Goal: Navigation & Orientation: Understand site structure

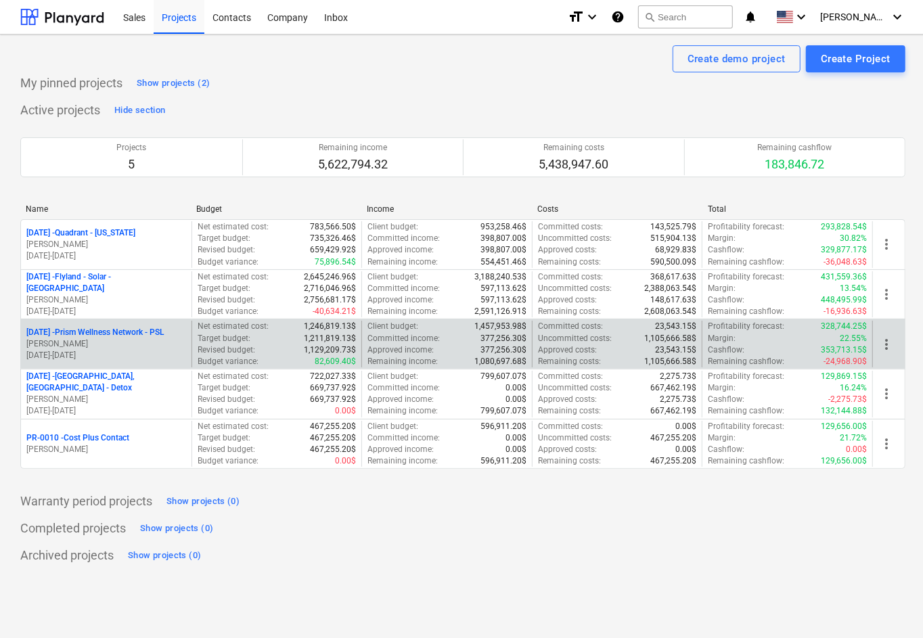
click at [141, 334] on p "[DATE] - Prism Wellness Network - PSL" at bounding box center [94, 333] width 137 height 12
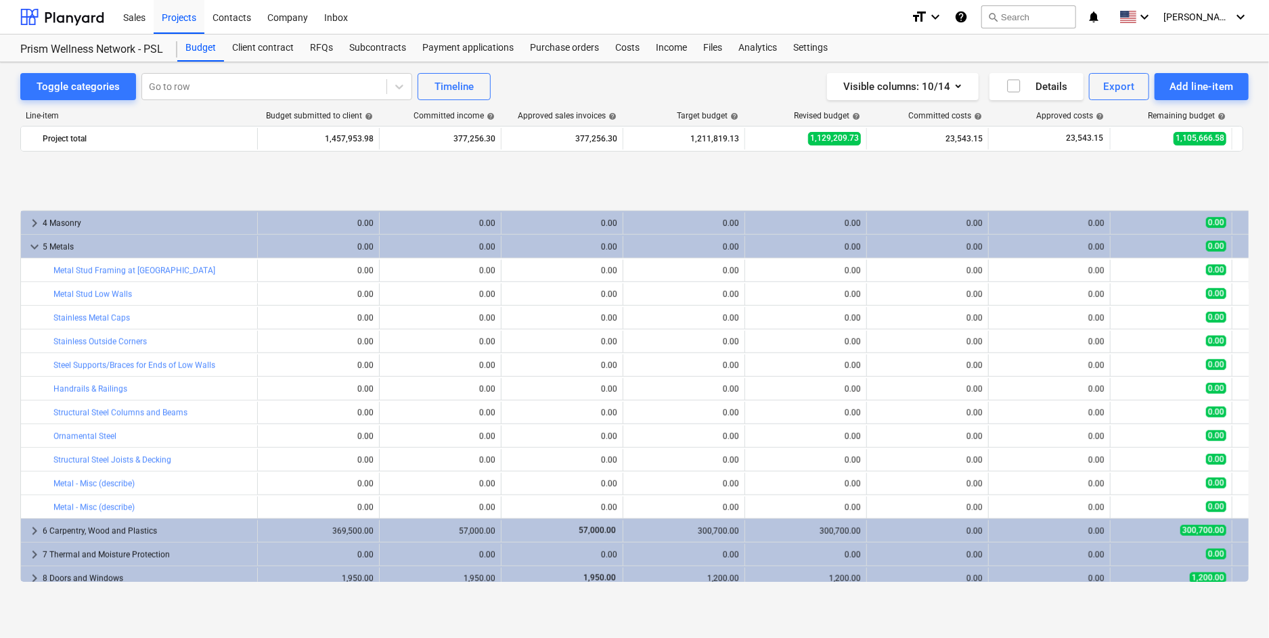
scroll to position [812, 0]
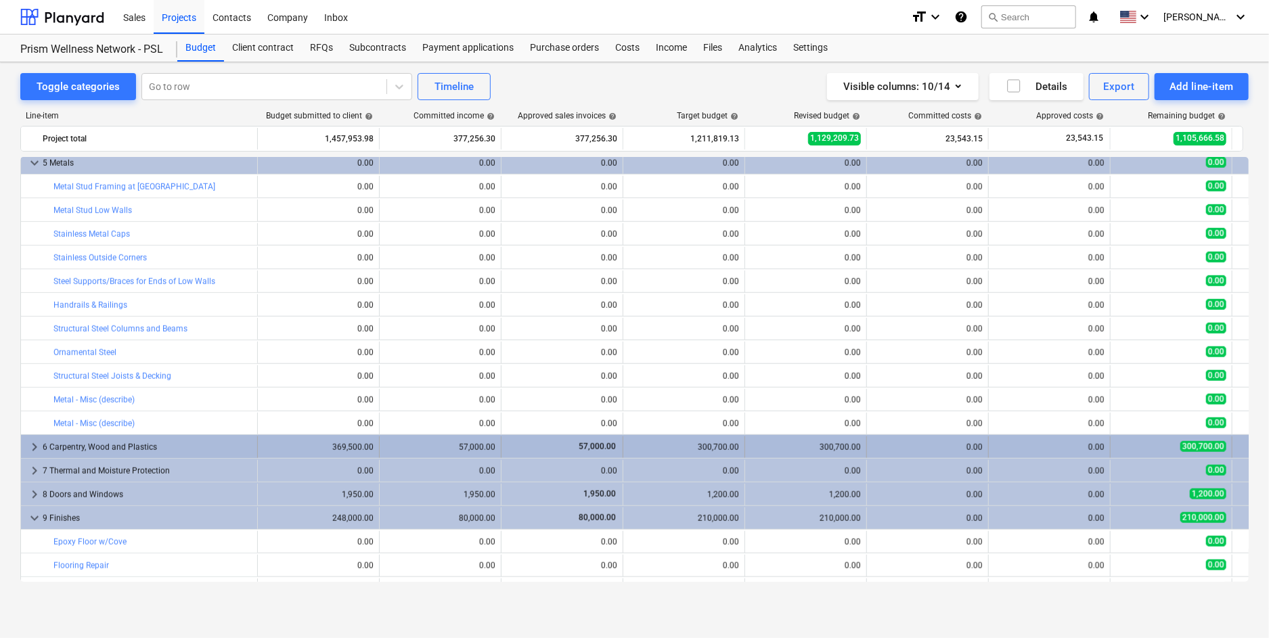
click at [32, 445] on span "keyboard_arrow_right" at bounding box center [34, 447] width 16 height 16
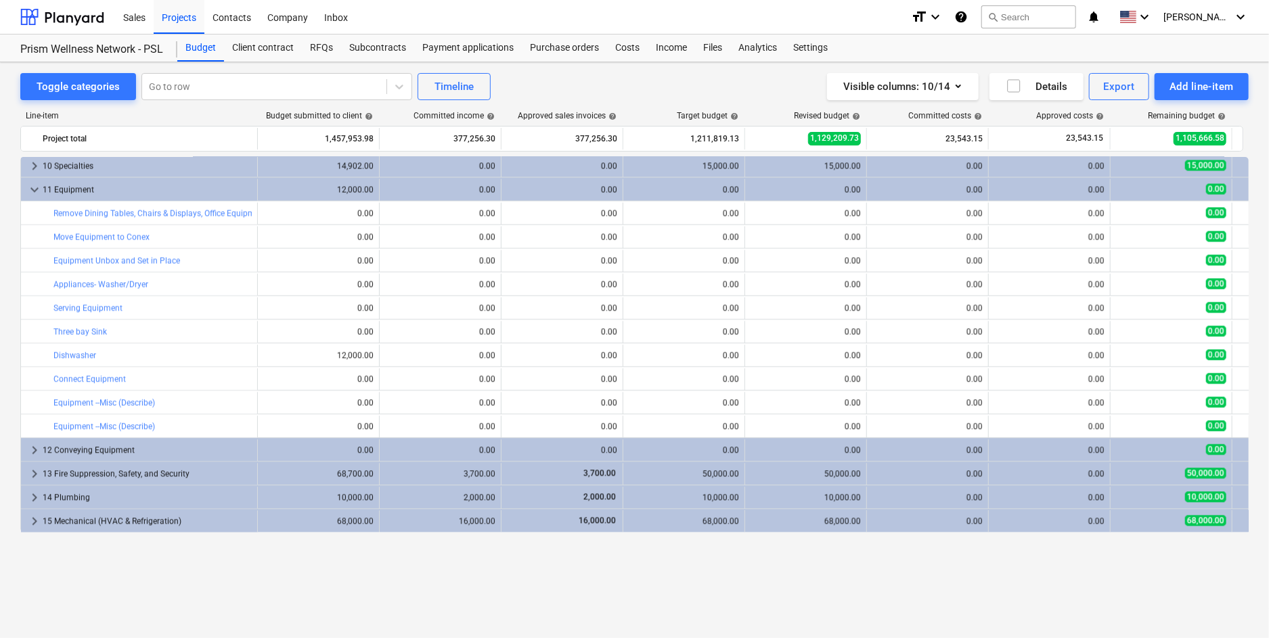
scroll to position [1714, 0]
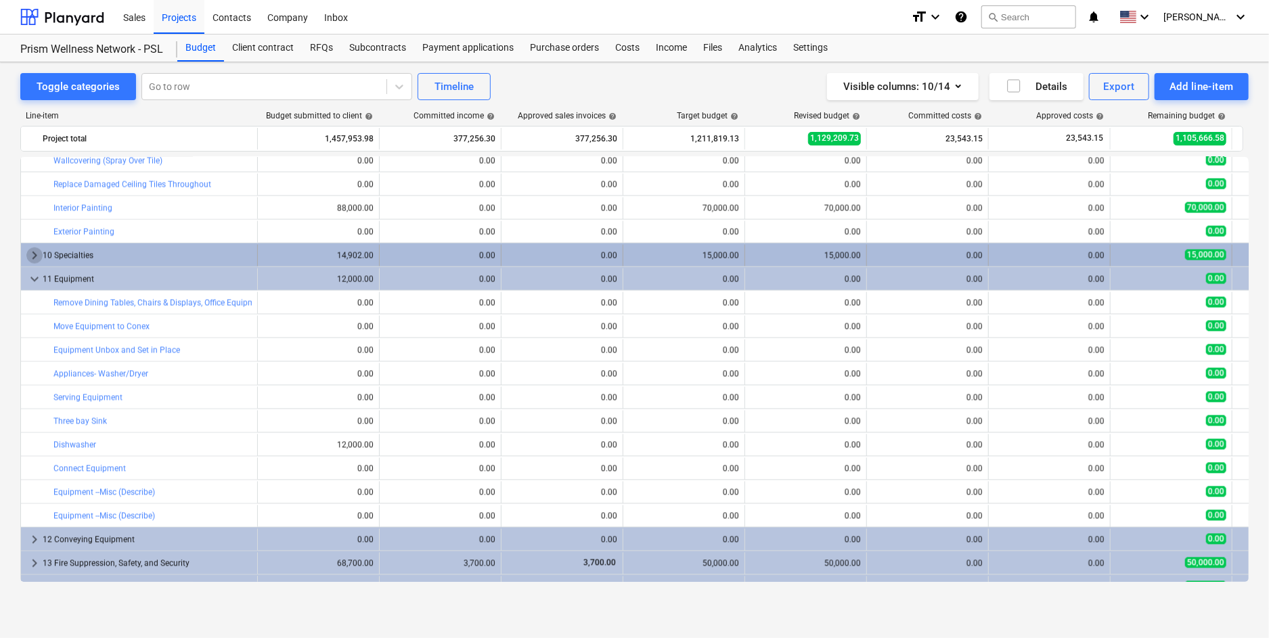
click at [32, 254] on span "keyboard_arrow_right" at bounding box center [34, 256] width 16 height 16
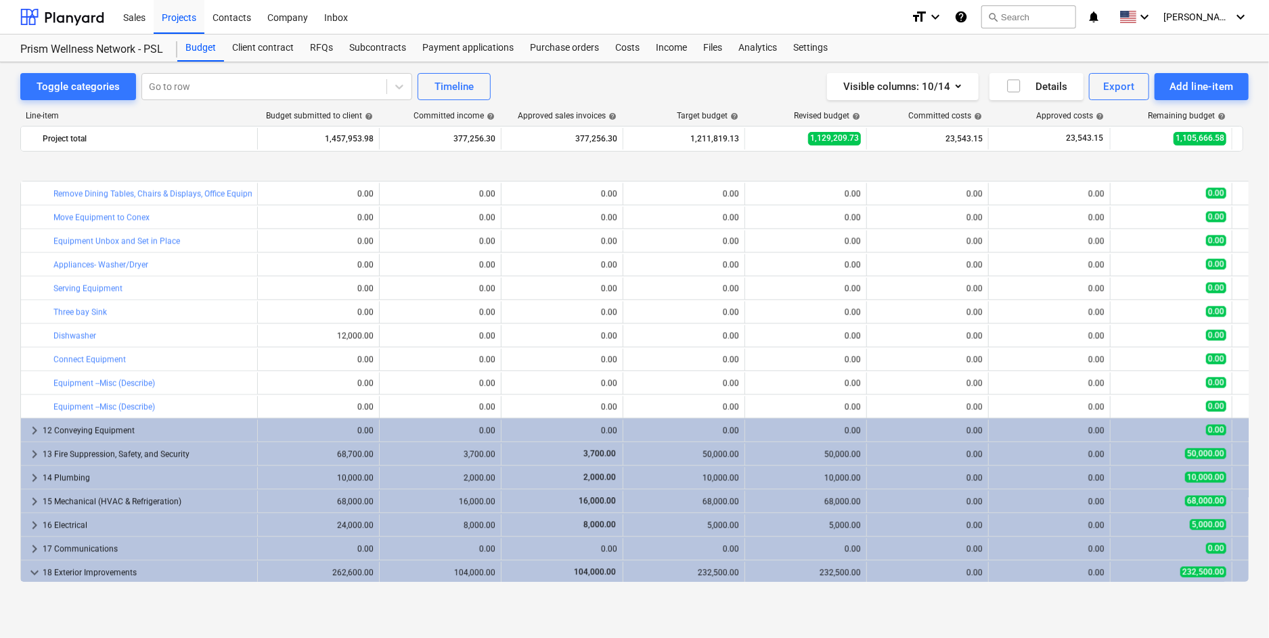
scroll to position [1984, 0]
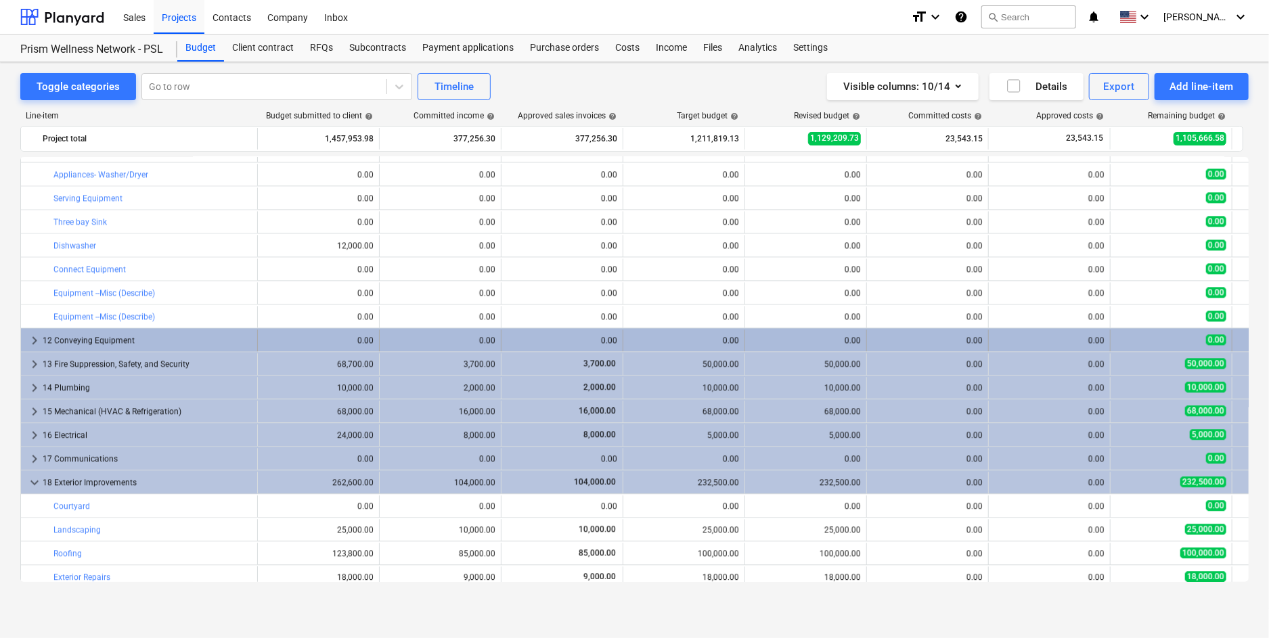
click at [34, 344] on span "keyboard_arrow_right" at bounding box center [34, 340] width 16 height 16
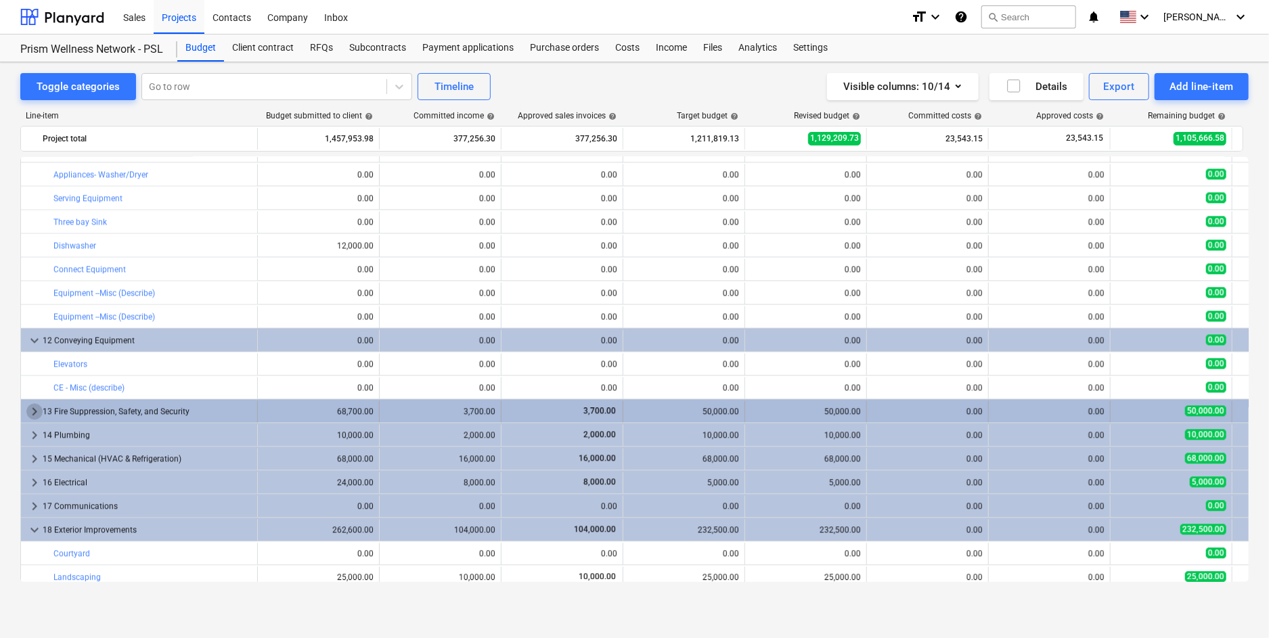
click at [32, 413] on span "keyboard_arrow_right" at bounding box center [34, 411] width 16 height 16
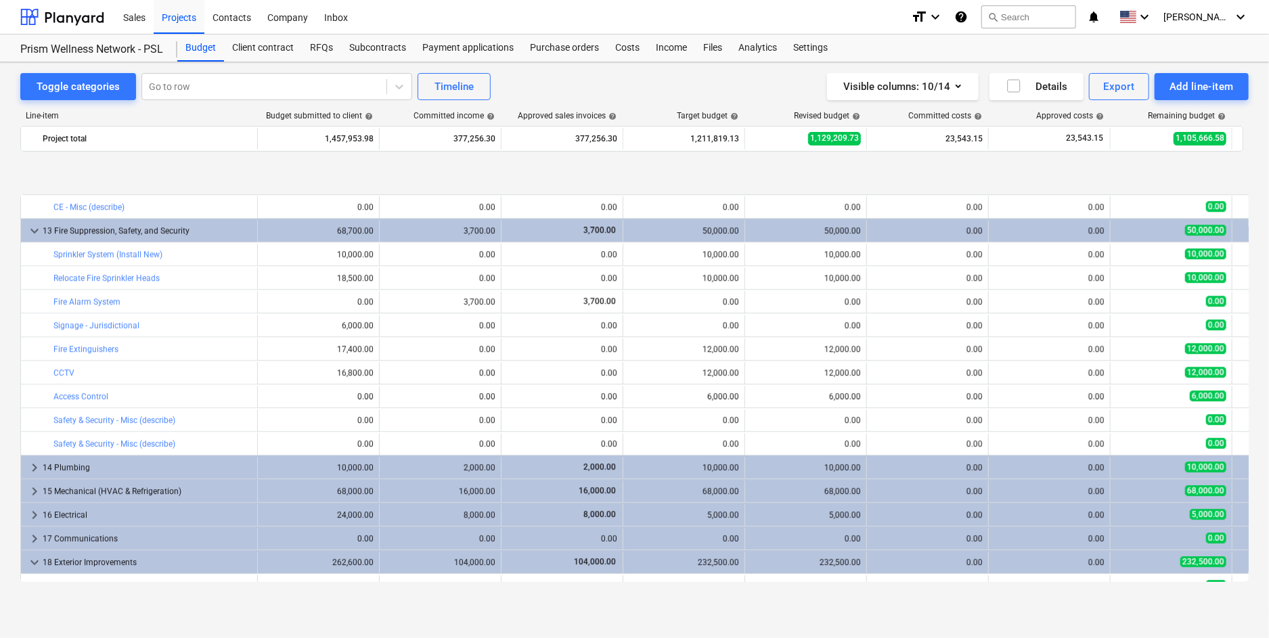
scroll to position [2255, 0]
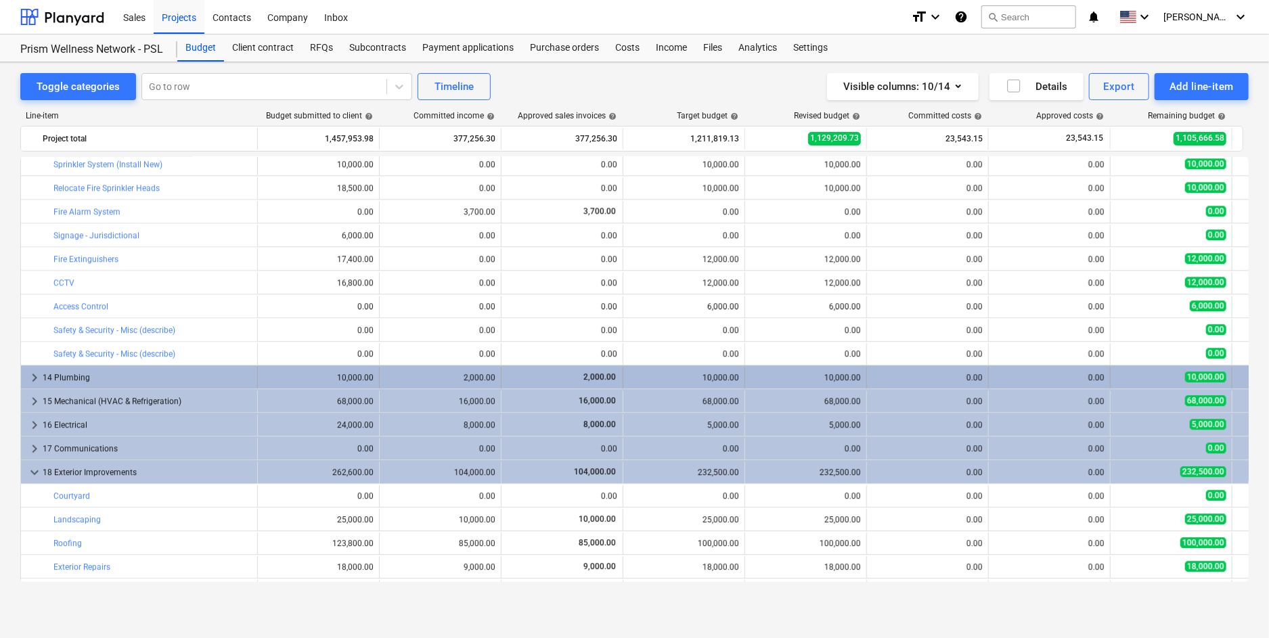
click at [31, 377] on span "keyboard_arrow_right" at bounding box center [34, 377] width 16 height 16
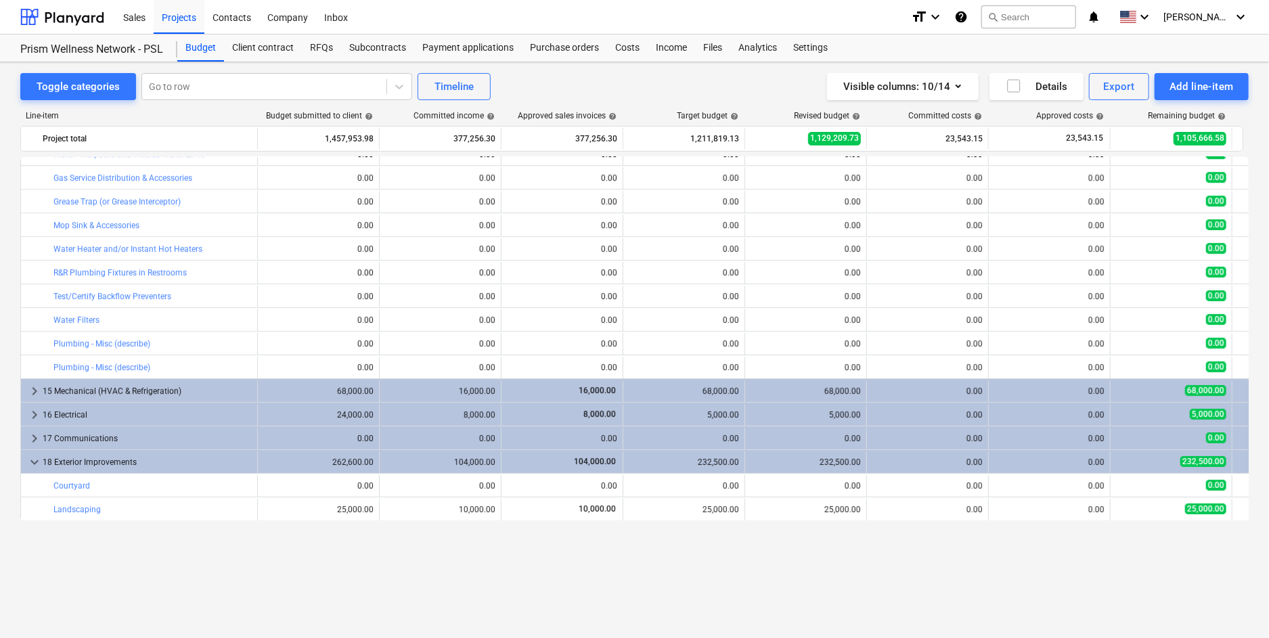
scroll to position [2436, 0]
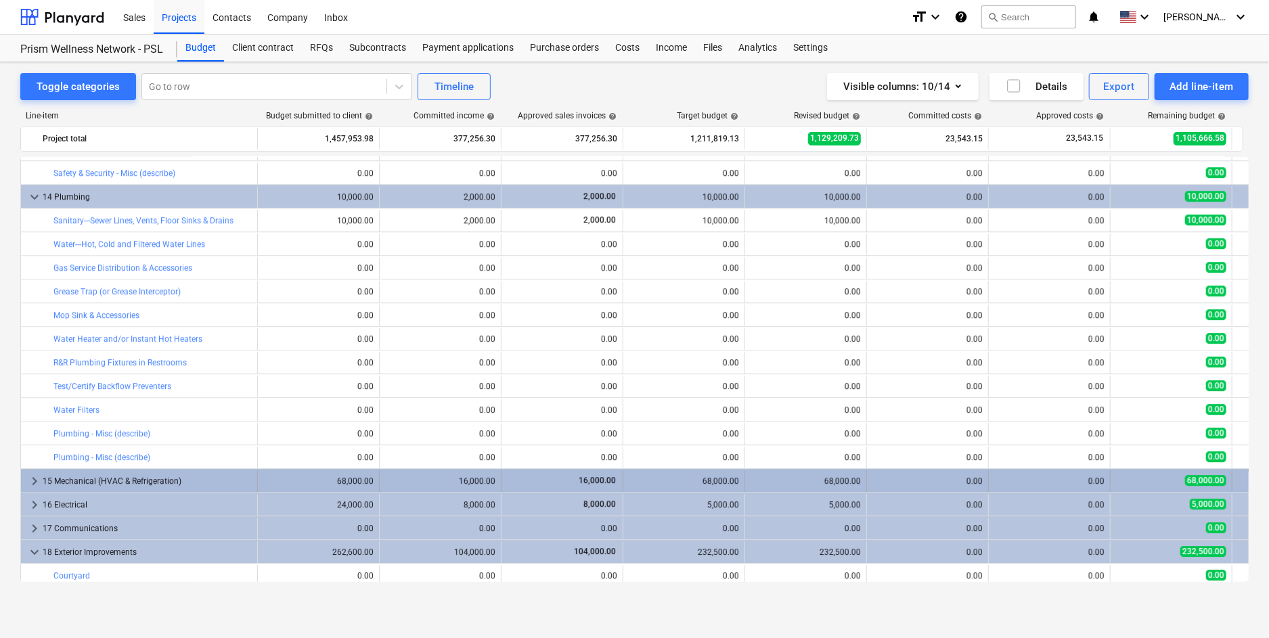
click at [33, 478] on span "keyboard_arrow_right" at bounding box center [34, 481] width 16 height 16
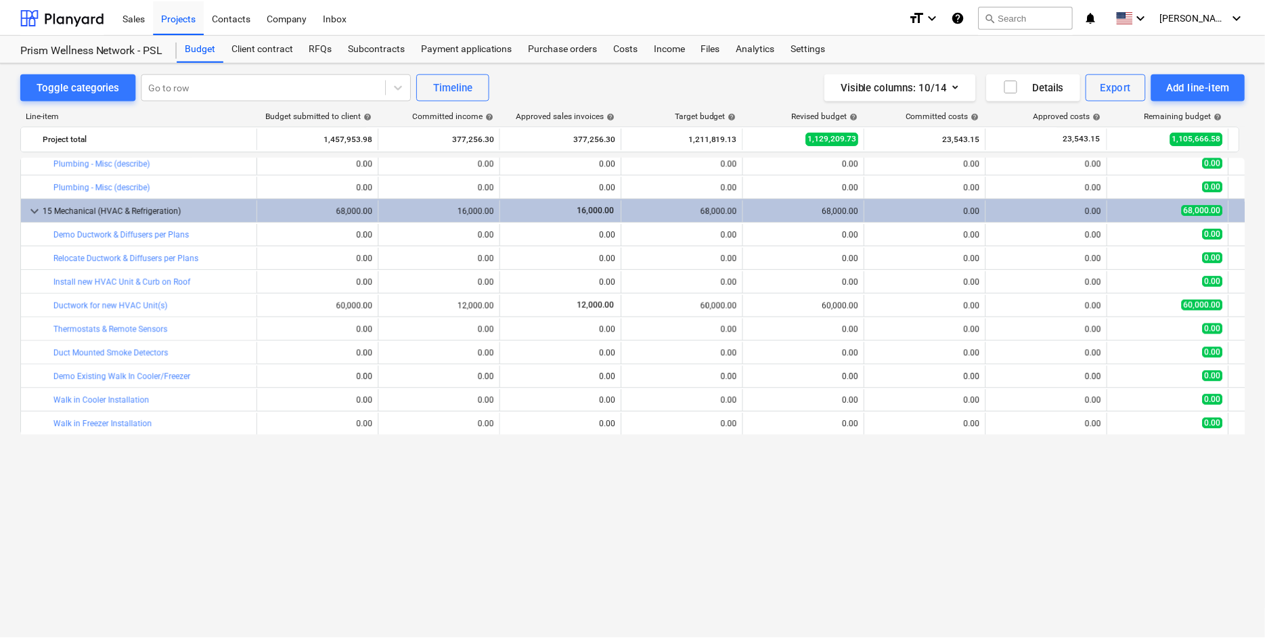
scroll to position [2526, 0]
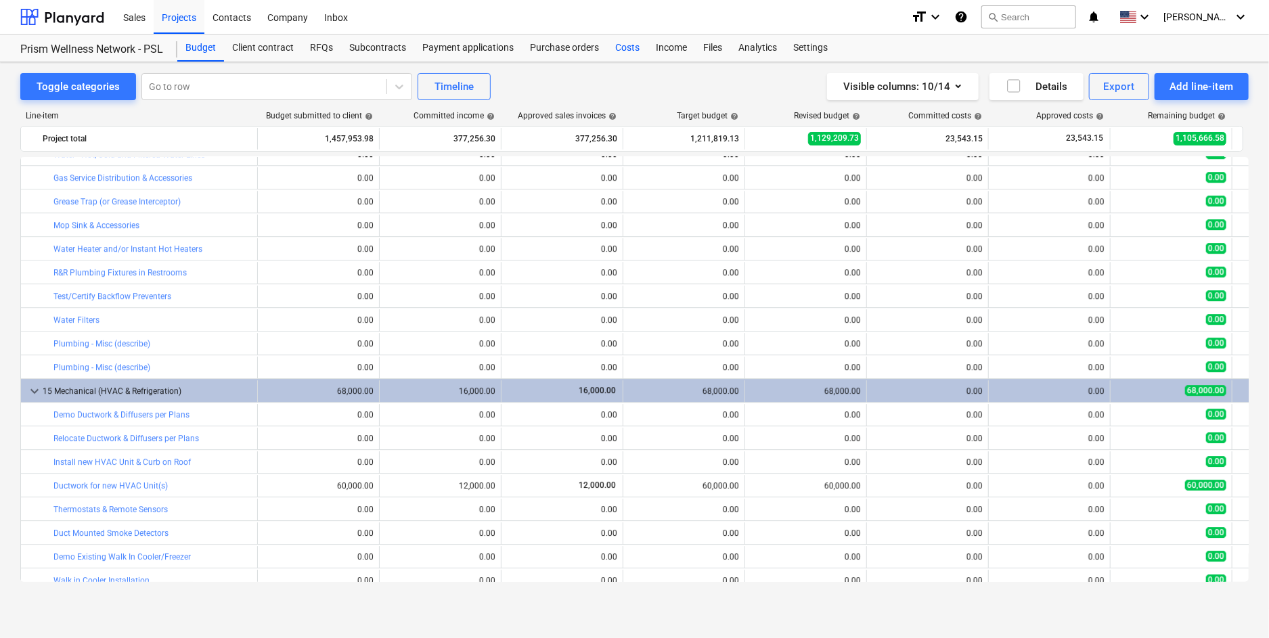
click at [629, 51] on div "Costs" at bounding box center [627, 48] width 41 height 27
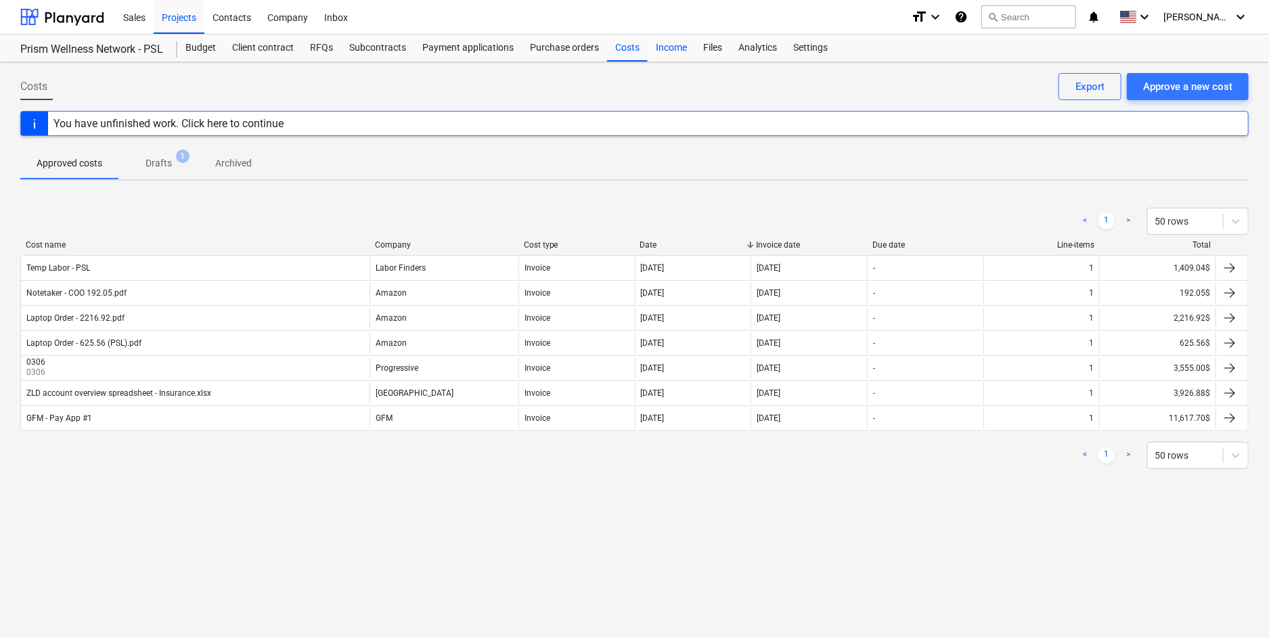
click at [671, 53] on div "Income" at bounding box center [671, 48] width 47 height 27
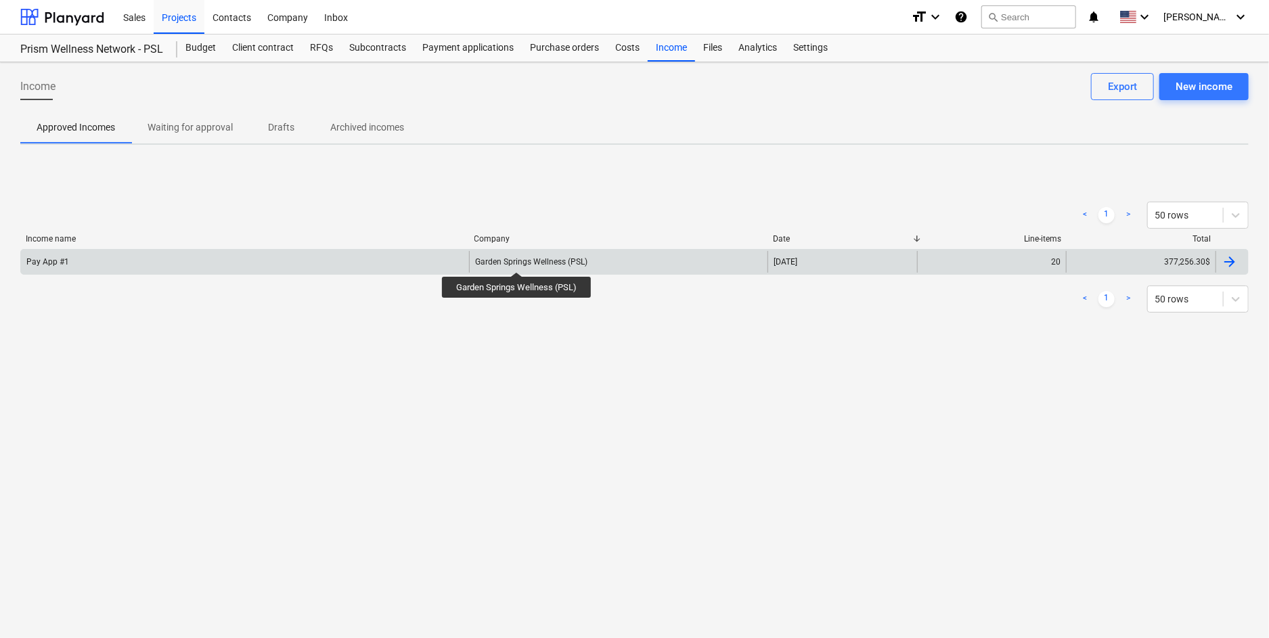
click at [518, 260] on div "Garden Springs Wellness (PSL)" at bounding box center [531, 261] width 112 height 9
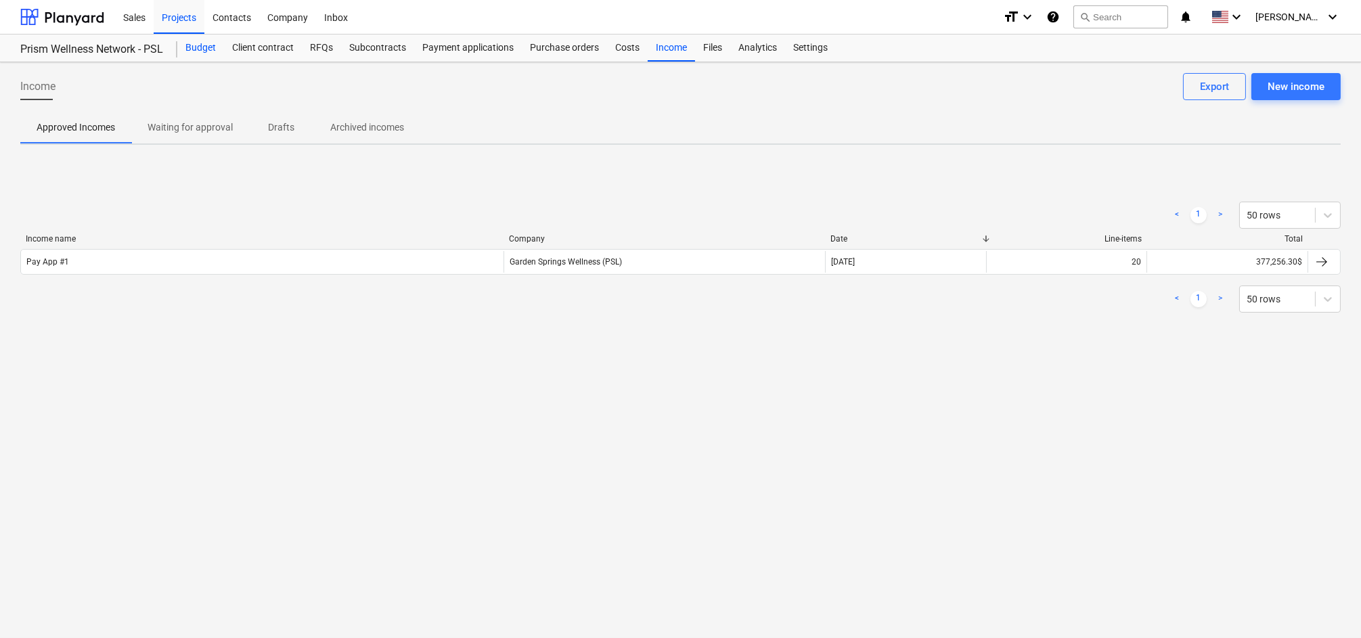
click at [197, 48] on div "Budget" at bounding box center [200, 48] width 47 height 27
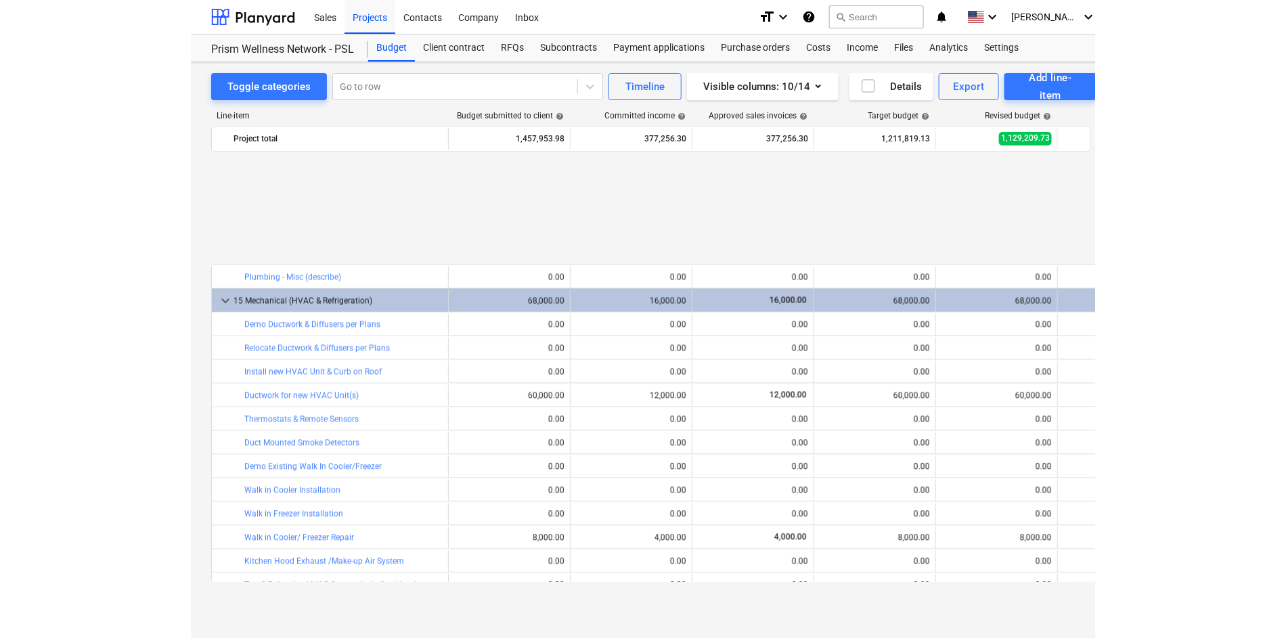
scroll to position [2796, 0]
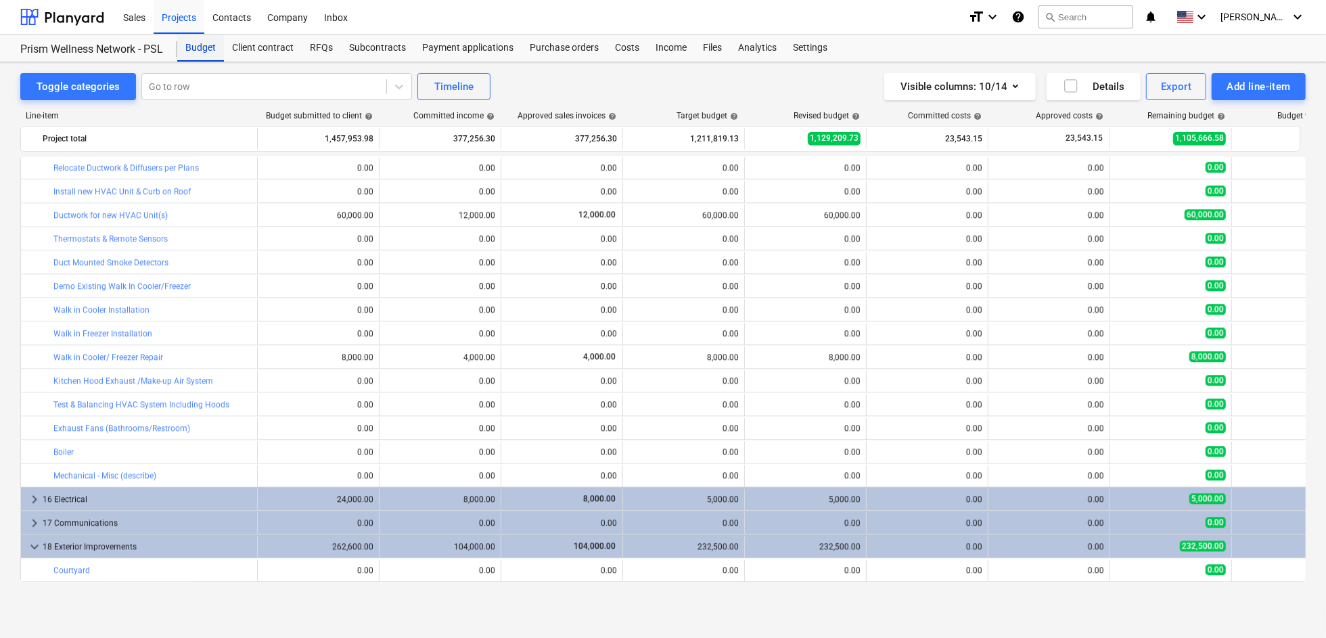
click at [189, 56] on div "Budget" at bounding box center [200, 48] width 47 height 27
click at [182, 19] on div "Projects" at bounding box center [179, 16] width 51 height 35
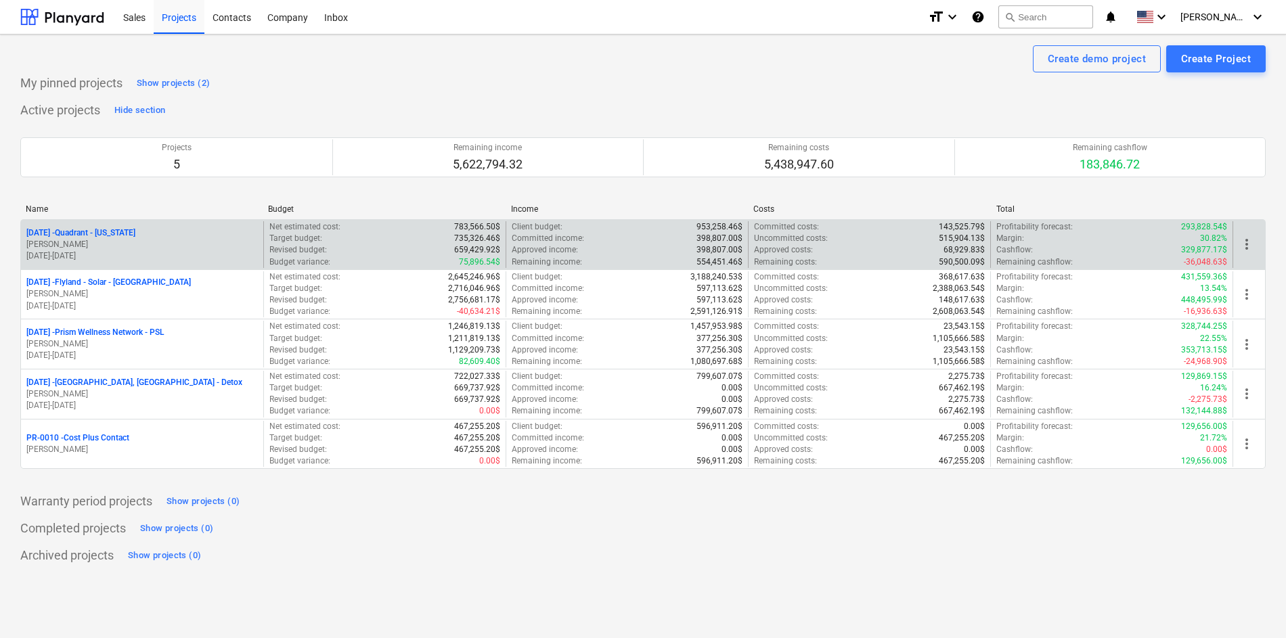
click at [100, 228] on p "[DATE] - Quadrant - [US_STATE]" at bounding box center [80, 233] width 109 height 12
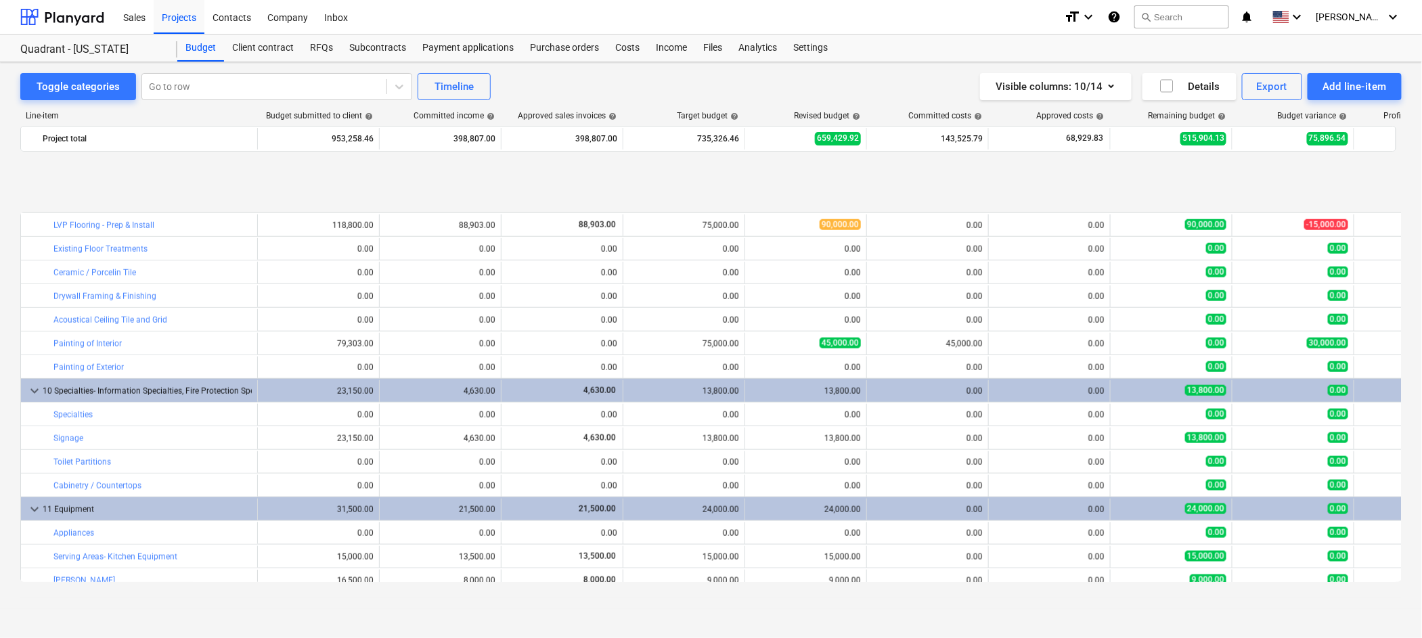
scroll to position [721, 0]
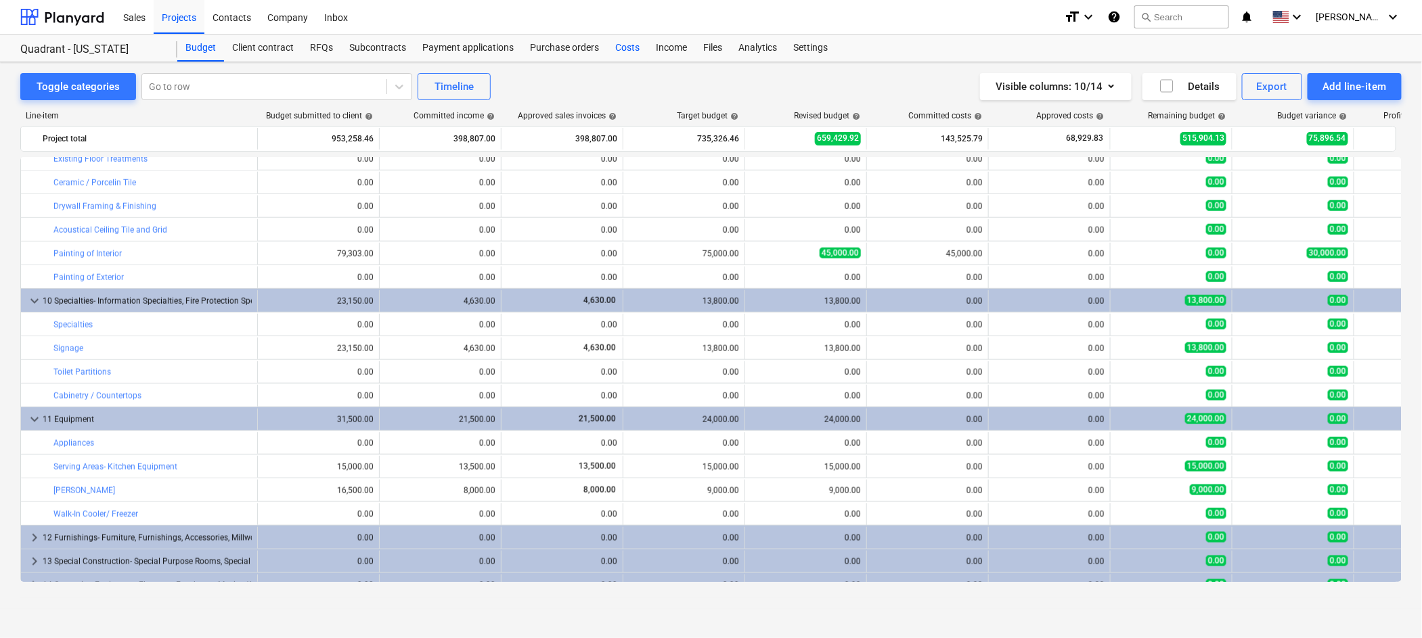
click at [629, 41] on div "Costs" at bounding box center [627, 48] width 41 height 27
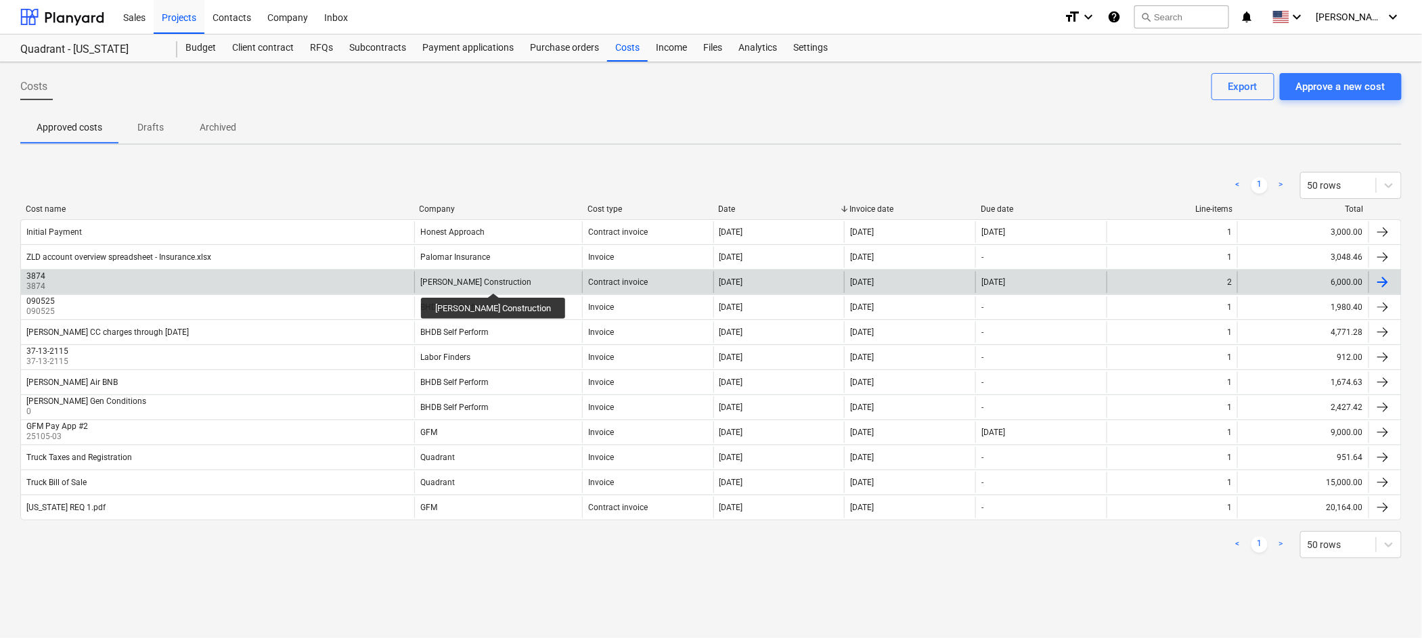
click at [474, 281] on div "[PERSON_NAME] Construction" at bounding box center [475, 281] width 111 height 9
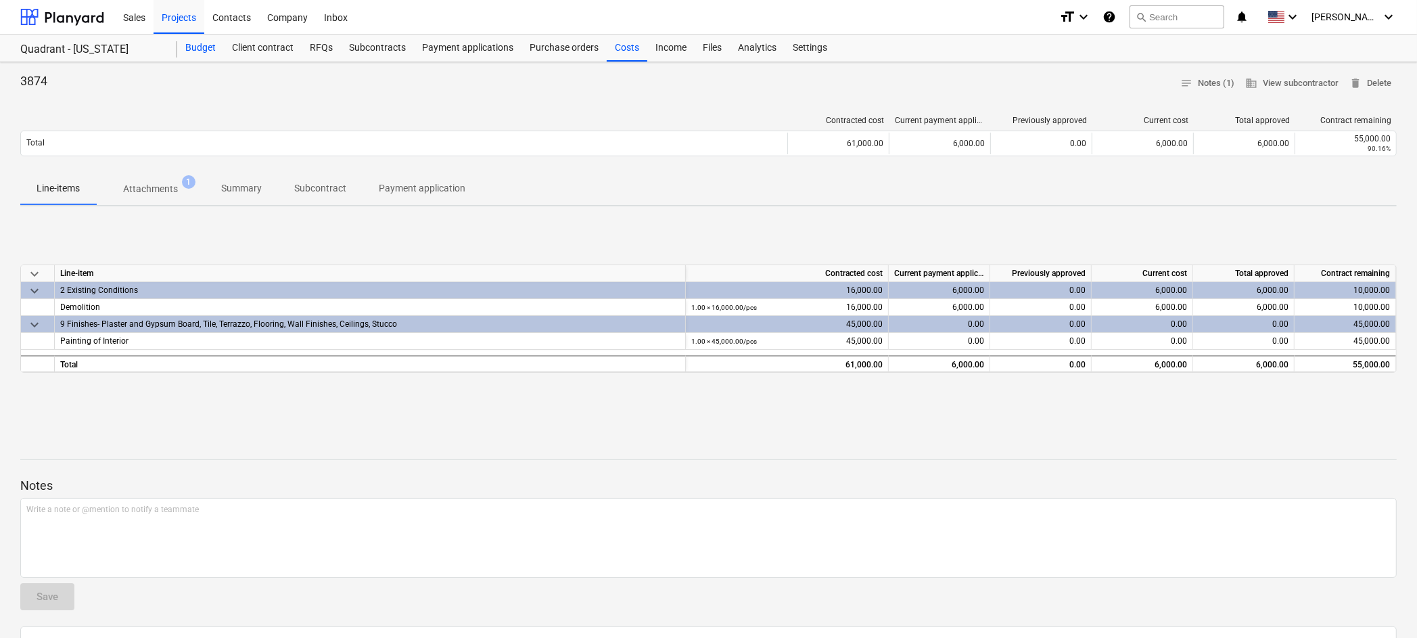
click at [200, 51] on div "Budget" at bounding box center [200, 48] width 47 height 27
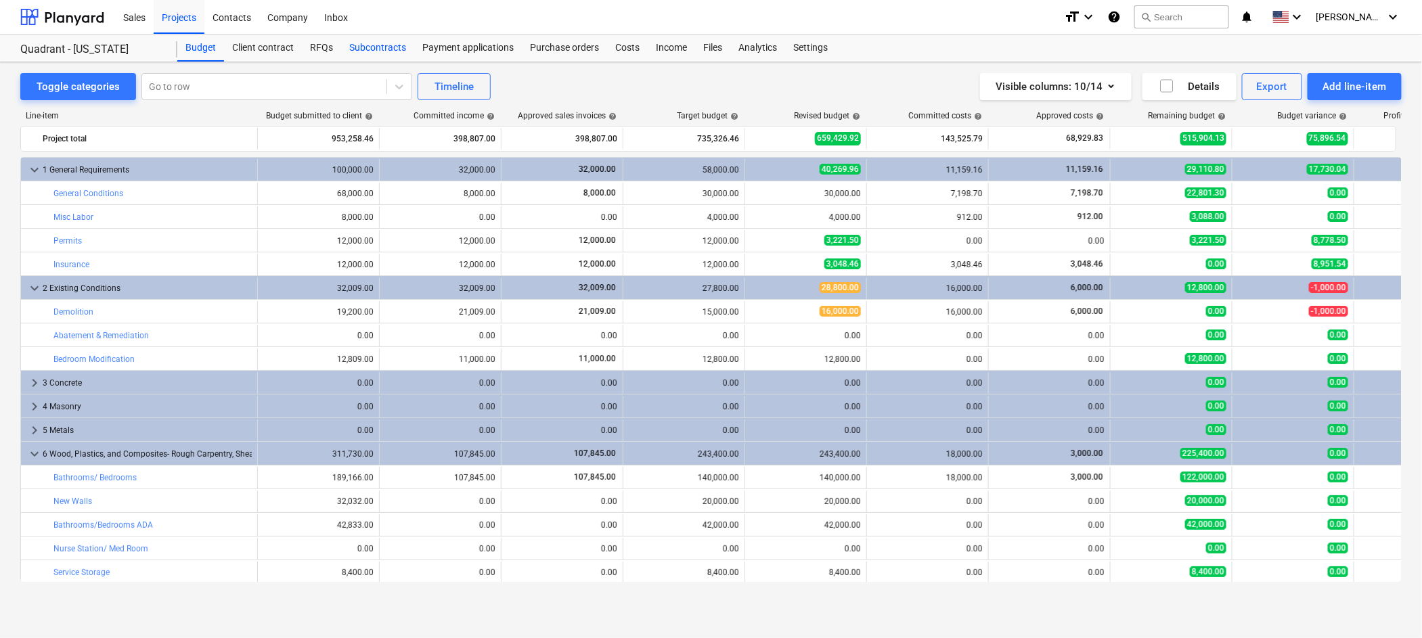
click at [377, 49] on div "Subcontracts" at bounding box center [377, 48] width 73 height 27
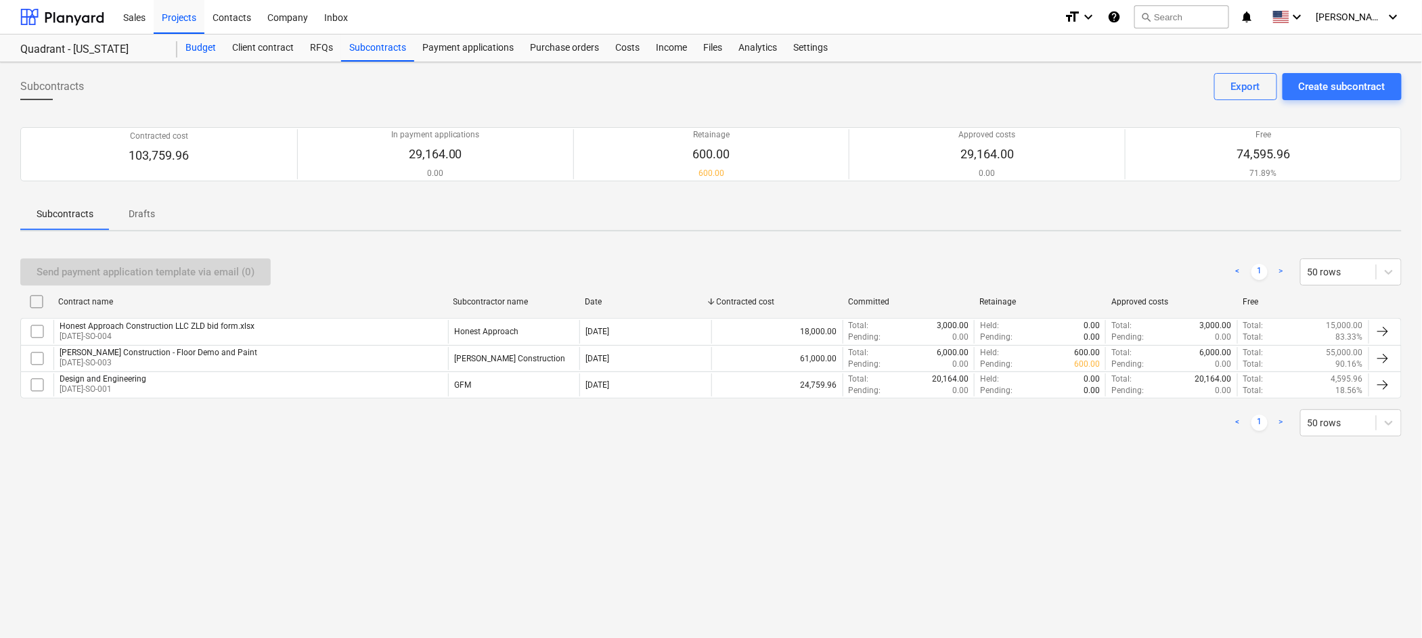
click at [199, 49] on div "Budget" at bounding box center [200, 48] width 47 height 27
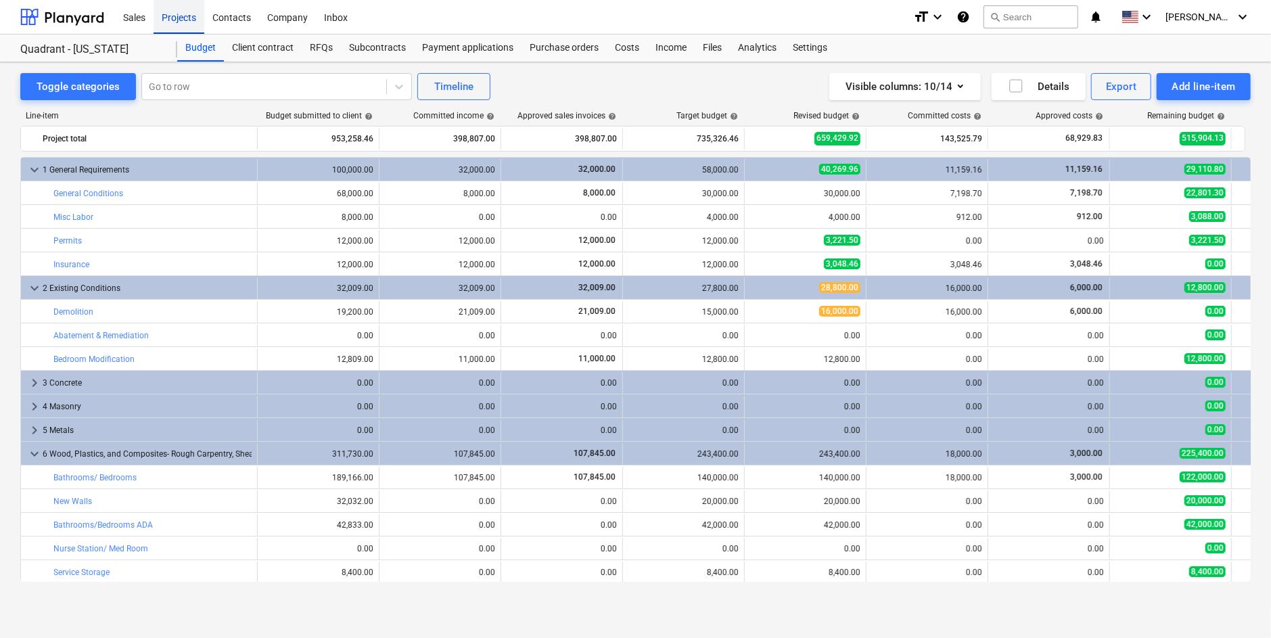
click at [178, 17] on div "Projects" at bounding box center [179, 16] width 51 height 35
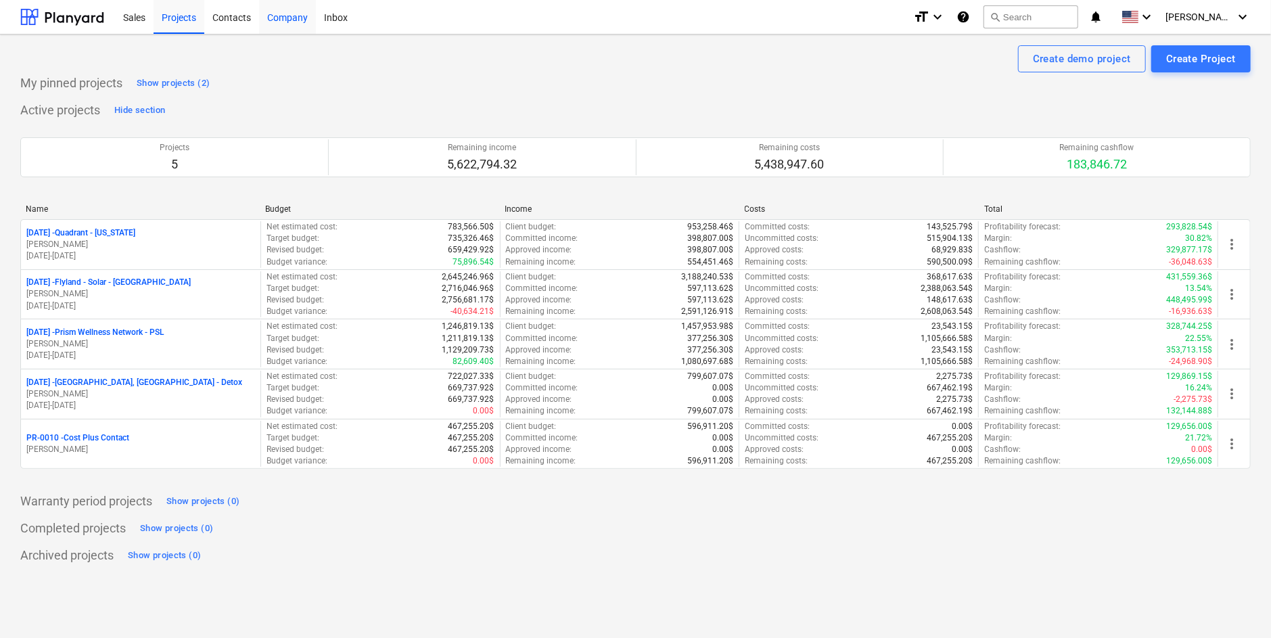
click at [298, 20] on div "Company" at bounding box center [287, 16] width 57 height 35
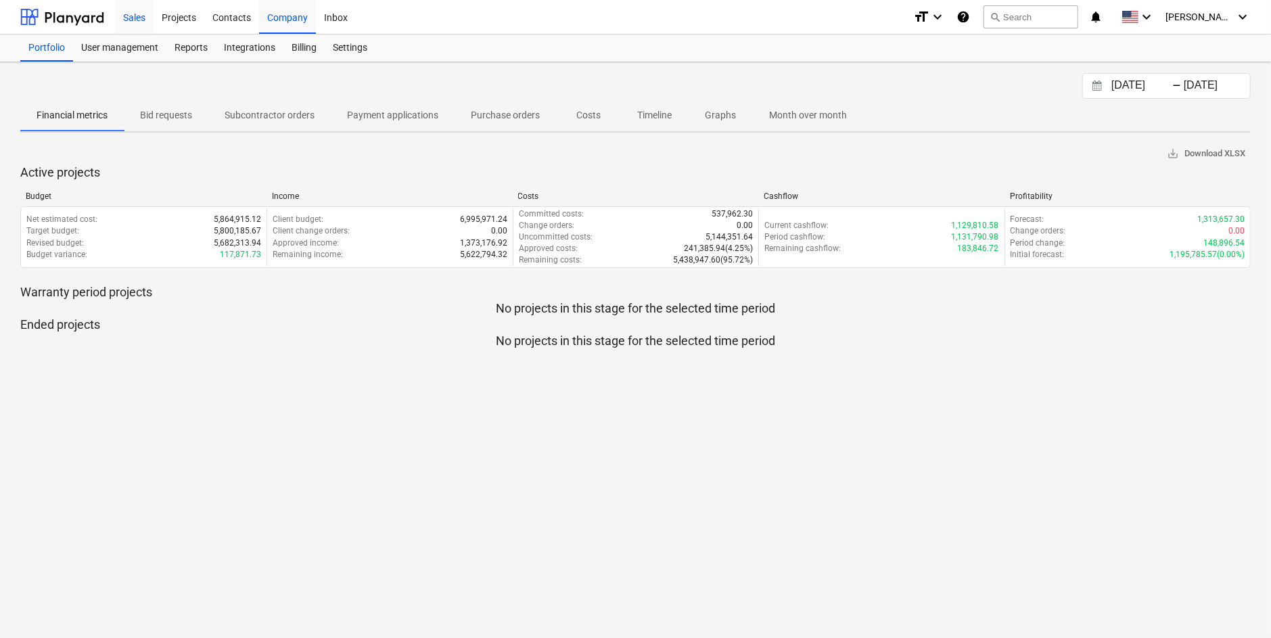
click at [125, 16] on div "Sales" at bounding box center [134, 16] width 39 height 35
